Goal: Navigation & Orientation: Find specific page/section

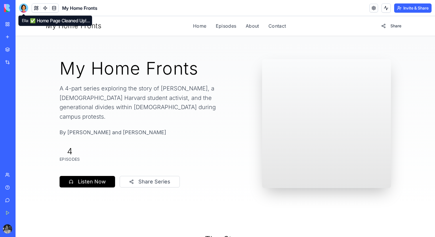
click at [26, 8] on div at bounding box center [23, 7] width 9 height 9
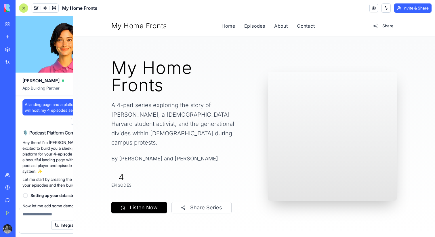
scroll to position [24060, 0]
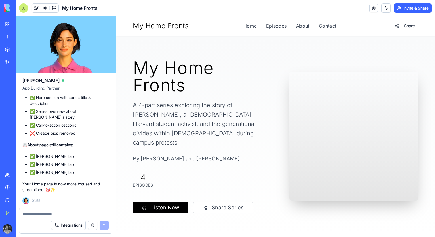
click at [7, 21] on link "My Workspace" at bounding box center [13, 24] width 23 height 12
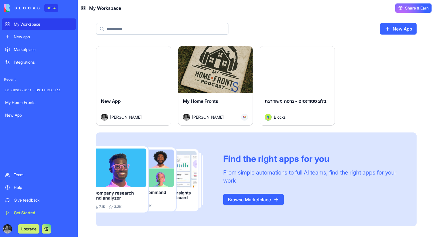
click at [32, 39] on div "New app" at bounding box center [43, 37] width 59 height 6
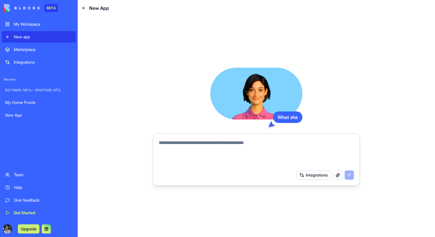
click at [32, 25] on div "My Workspace" at bounding box center [43, 24] width 59 height 6
